Goal: Subscribe to service/newsletter

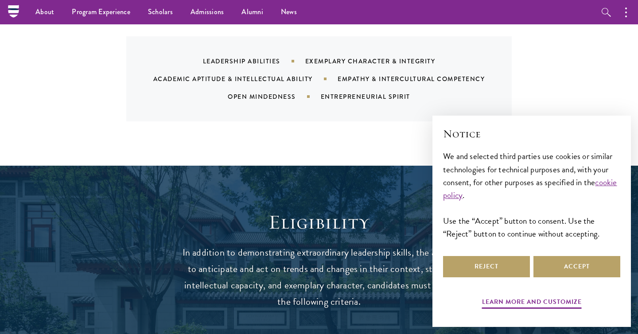
scroll to position [971, 0]
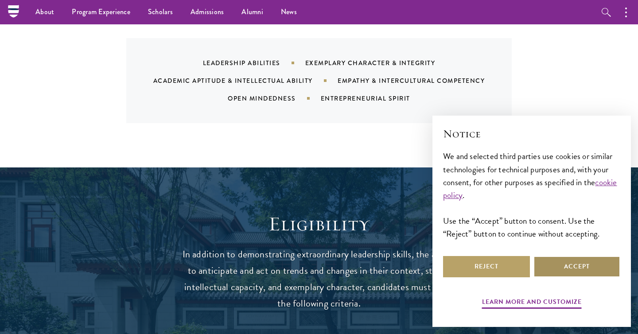
click at [568, 265] on button "Accept" at bounding box center [576, 266] width 87 height 21
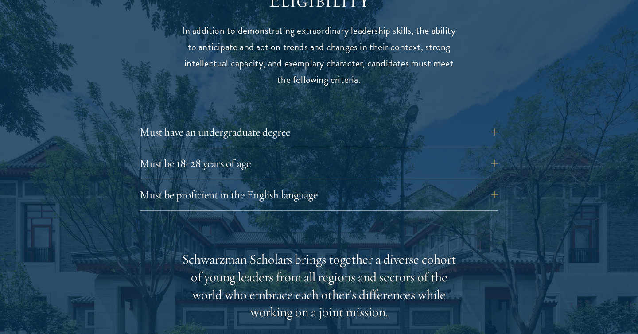
scroll to position [1205, 0]
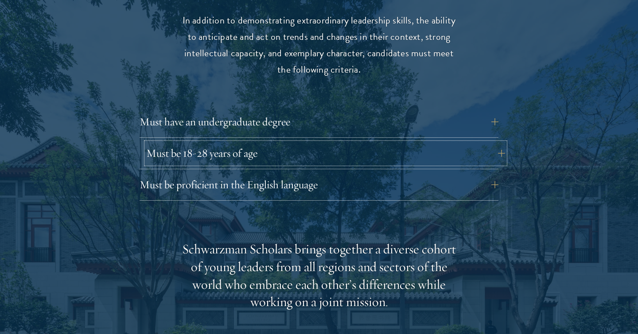
click at [455, 143] on button "Must be 18-28 years of age" at bounding box center [325, 153] width 359 height 21
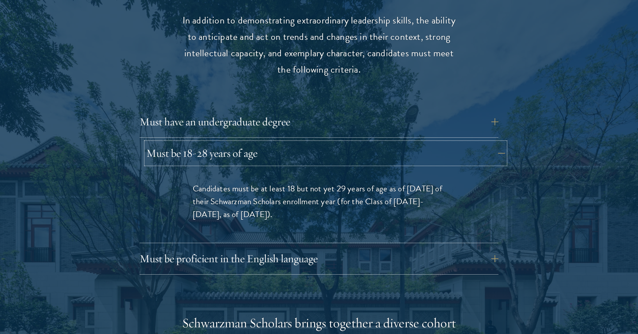
click at [453, 143] on button "Must be 18-28 years of age" at bounding box center [325, 153] width 359 height 21
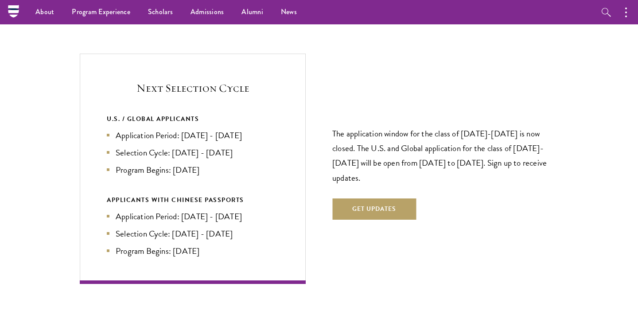
scroll to position [1866, 0]
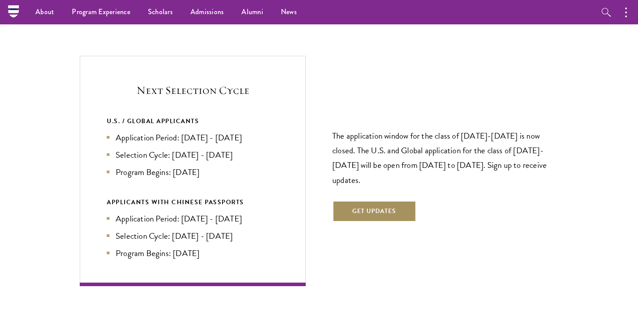
click at [391, 201] on button "Get Updates" at bounding box center [374, 211] width 84 height 21
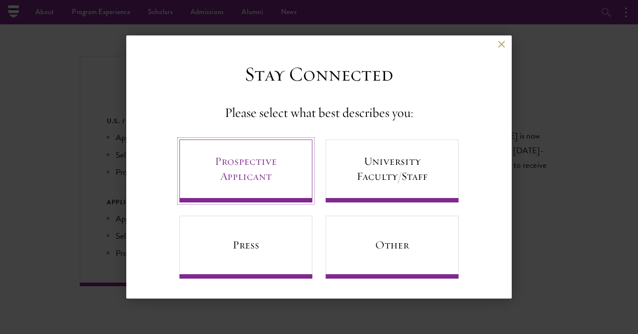
click at [281, 178] on link "Prospective Applicant" at bounding box center [245, 171] width 133 height 63
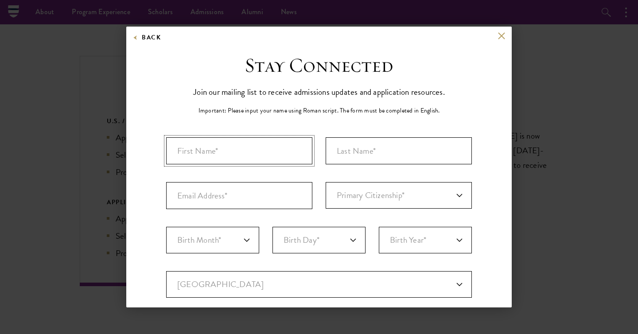
click at [280, 157] on input "First Name*" at bounding box center [239, 150] width 146 height 27
type input "Gigi"
type input "[PERSON_NAME]"
type input "[EMAIL_ADDRESS][DOMAIN_NAME]"
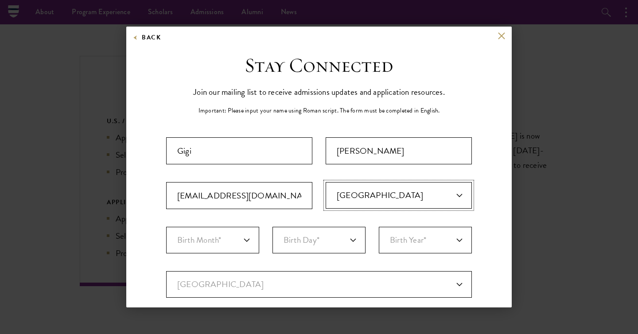
select select "US"
click at [219, 251] on select "Birth Month* January February March April May June July August September Octobe…" at bounding box center [212, 240] width 93 height 27
select select "10"
click at [166, 227] on select "Birth Month* January February March April May June July August September Octobe…" at bounding box center [212, 240] width 93 height 27
click at [325, 236] on select "Birth Day* 1 2 3 4 5 6 7 8 9 10 11 12 13 14 15 16 17 18 19 20 21 22 23 24 25 26…" at bounding box center [318, 240] width 93 height 27
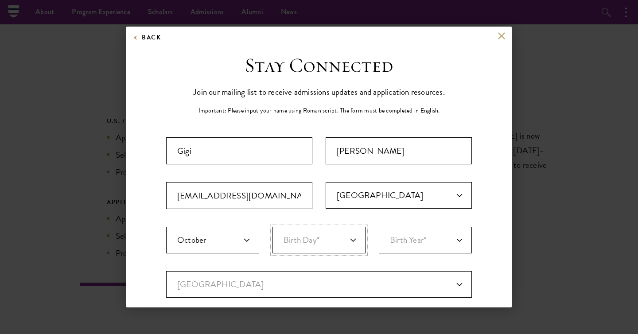
select select "15"
click at [272, 227] on select "Birth Day* 1 2 3 4 5 6 7 8 9 10 11 12 13 14 15 16 17 18 19 20 21 22 23 24 25 26…" at bounding box center [318, 240] width 93 height 27
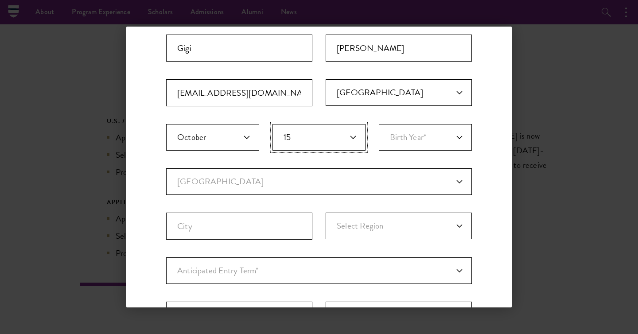
scroll to position [103, 0]
click at [410, 182] on select "Current Country [GEOGRAPHIC_DATA] [GEOGRAPHIC_DATA] [GEOGRAPHIC_DATA] [GEOGRAPH…" at bounding box center [319, 181] width 306 height 27
select select "CH"
click at [166, 168] on select "Current Country [GEOGRAPHIC_DATA] [GEOGRAPHIC_DATA] [GEOGRAPHIC_DATA] [GEOGRAPH…" at bounding box center [319, 181] width 306 height 27
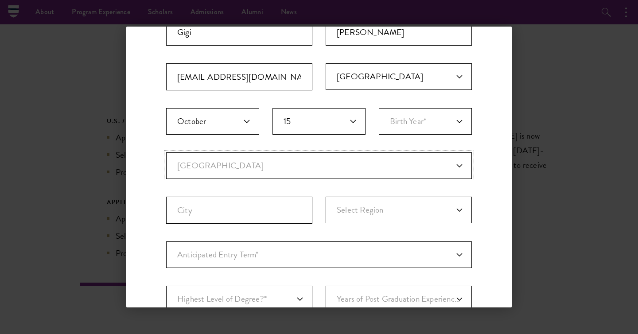
select select
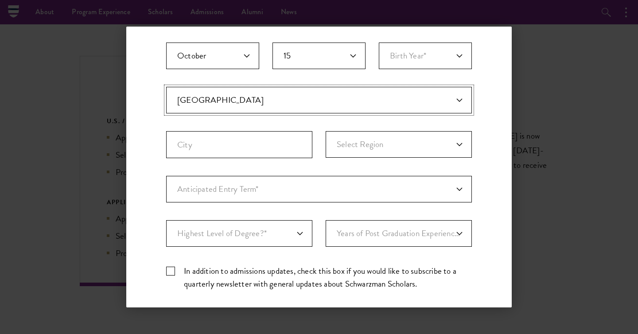
scroll to position [187, 0]
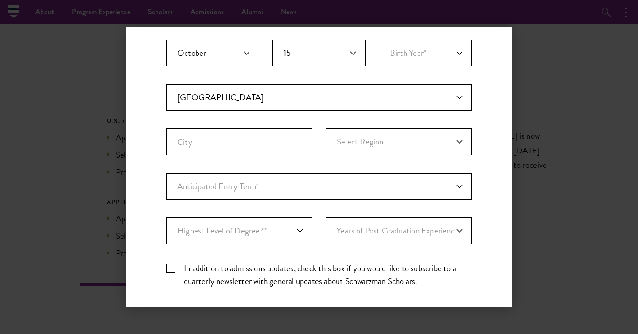
click at [269, 186] on select "Anticipated Entry Term* [DATE] (Application opens [DATE]) Just Exploring" at bounding box center [319, 186] width 306 height 27
select select "a6790467-ebe7-4045-a56a-66c1cae98076"
click at [166, 173] on select "Anticipated Entry Term* [DATE] (Application opens [DATE]) Just Exploring" at bounding box center [319, 186] width 306 height 27
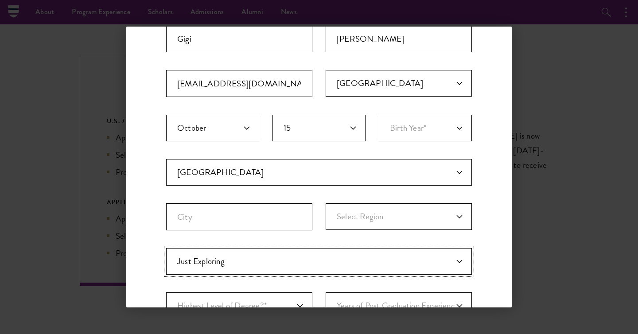
scroll to position [105, 0]
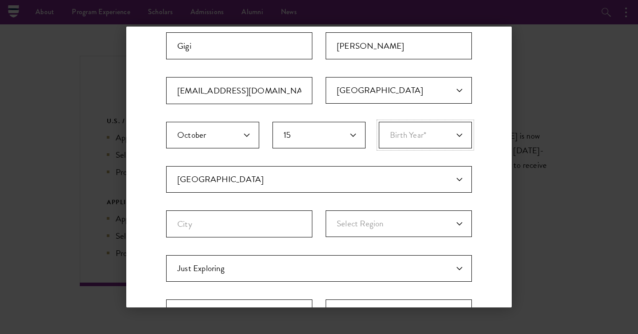
click at [409, 143] on select "Birth Year* [DEMOGRAPHIC_DATA] [DEMOGRAPHIC_DATA] [DEMOGRAPHIC_DATA] [DEMOGRAPH…" at bounding box center [425, 135] width 93 height 27
select select "2002"
click at [379, 122] on select "Birth Year* [DEMOGRAPHIC_DATA] [DEMOGRAPHIC_DATA] [DEMOGRAPHIC_DATA] [DEMOGRAPH…" at bounding box center [425, 135] width 93 height 27
click at [251, 220] on input "City" at bounding box center [239, 223] width 146 height 27
type input "[GEOGRAPHIC_DATA]"
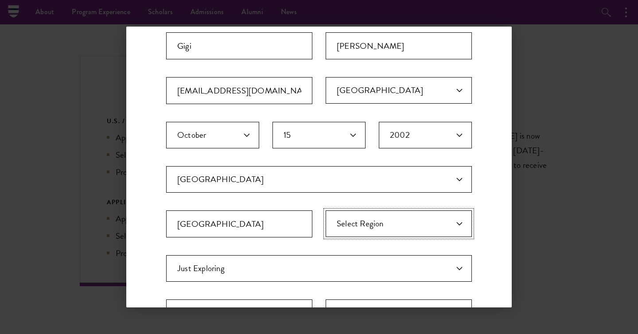
click at [352, 227] on select "Select Region [GEOGRAPHIC_DATA] [GEOGRAPHIC_DATA] [GEOGRAPHIC_DATA] [GEOGRAPHIC…" at bounding box center [399, 223] width 146 height 27
select select "[GEOGRAPHIC_DATA]"
click at [326, 210] on select "Select Region [GEOGRAPHIC_DATA] [GEOGRAPHIC_DATA] [GEOGRAPHIC_DATA] [GEOGRAPHIC…" at bounding box center [399, 223] width 146 height 27
click at [284, 228] on input "[GEOGRAPHIC_DATA]" at bounding box center [239, 223] width 146 height 27
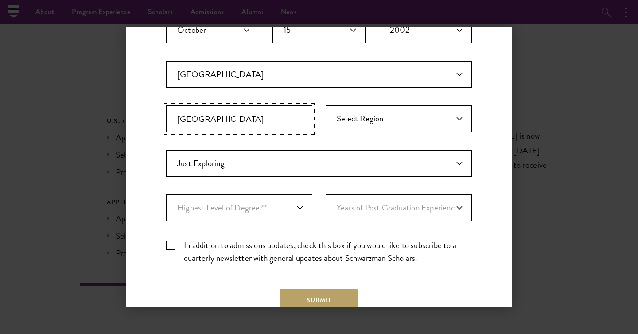
scroll to position [210, 0]
click at [269, 210] on select "Highest Level of Degree?* PHD Bachelor's Master's Current Undergraduate Student" at bounding box center [239, 207] width 146 height 27
select select "baef124f-e103-44b1-8ca6-5d0669438e44"
click at [166, 194] on select "Highest Level of Degree?* PHD Bachelor's Master's Current Undergraduate Student" at bounding box center [239, 207] width 146 height 27
click at [383, 210] on select "Years of Post Graduation Experience?* 1 2 3 4 5 6 7 8 9 10" at bounding box center [399, 207] width 146 height 27
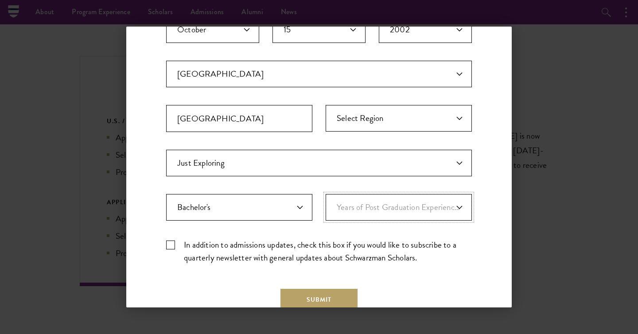
select select "1"
click at [326, 194] on select "Years of Post Graduation Experience?* 1 2 3 4 5 6 7 8 9 10" at bounding box center [399, 207] width 146 height 27
click at [169, 245] on label "In addition to admissions updates, check this box if you would like to subscrib…" at bounding box center [319, 251] width 306 height 26
click at [169, 244] on input "In addition to admissions updates, check this box if you would like to subscrib…" at bounding box center [319, 241] width 306 height 6
checkbox input "true"
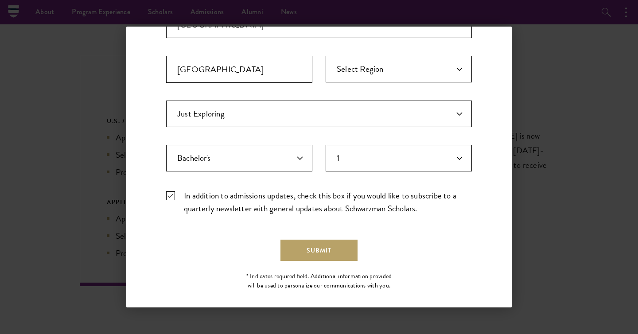
scroll to position [262, 0]
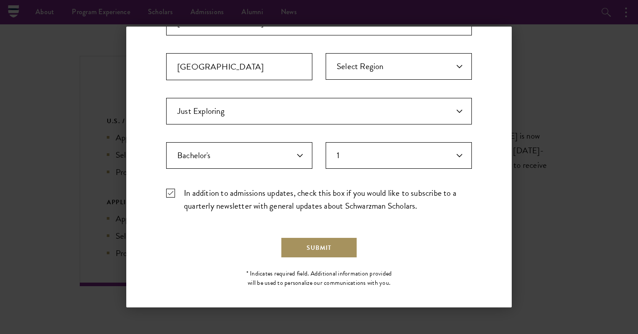
click at [327, 250] on button "Submit" at bounding box center [318, 247] width 77 height 21
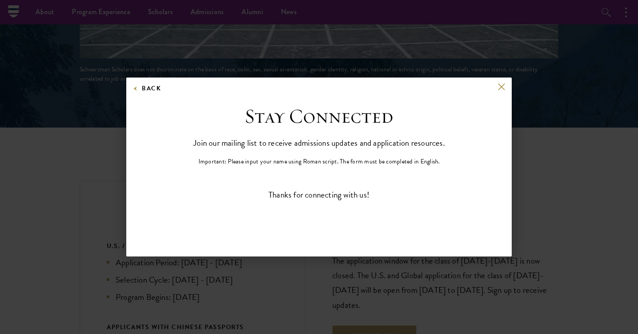
scroll to position [0, 0]
click at [501, 89] on button at bounding box center [501, 87] width 8 height 8
